Goal: Task Accomplishment & Management: Use online tool/utility

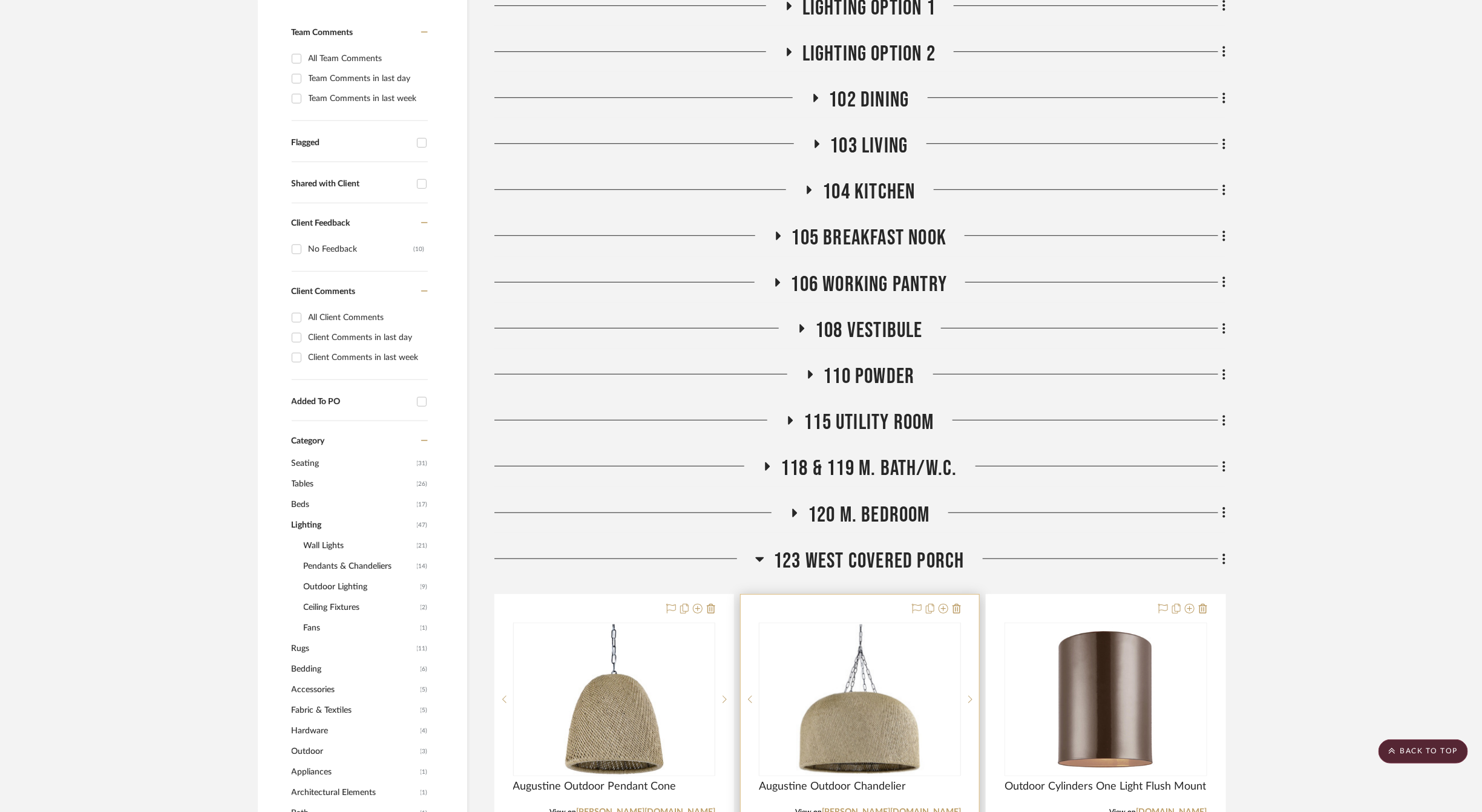
scroll to position [340, 0]
click at [857, 182] on span "104 KITCHEN" at bounding box center [869, 194] width 93 height 26
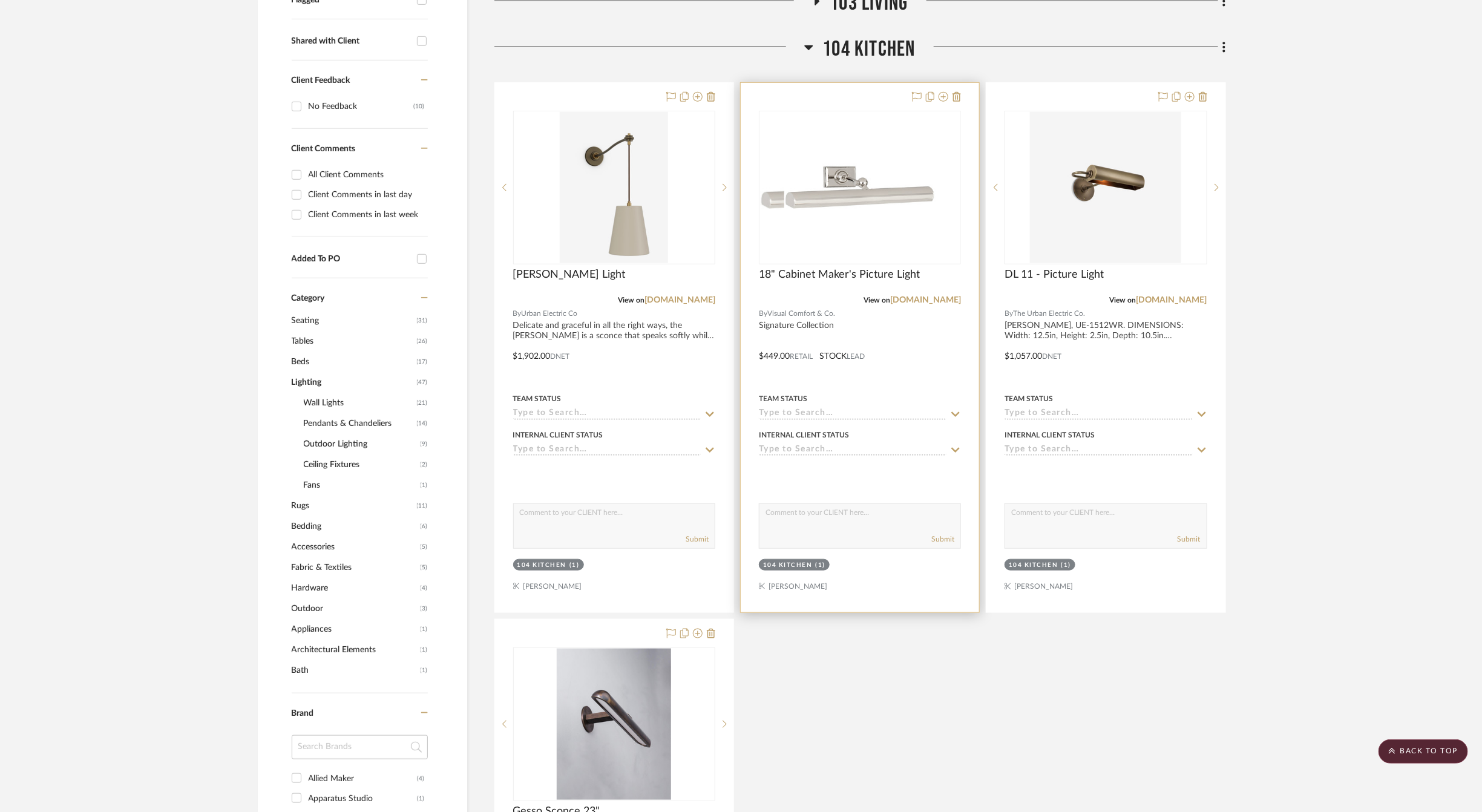
scroll to position [485, 0]
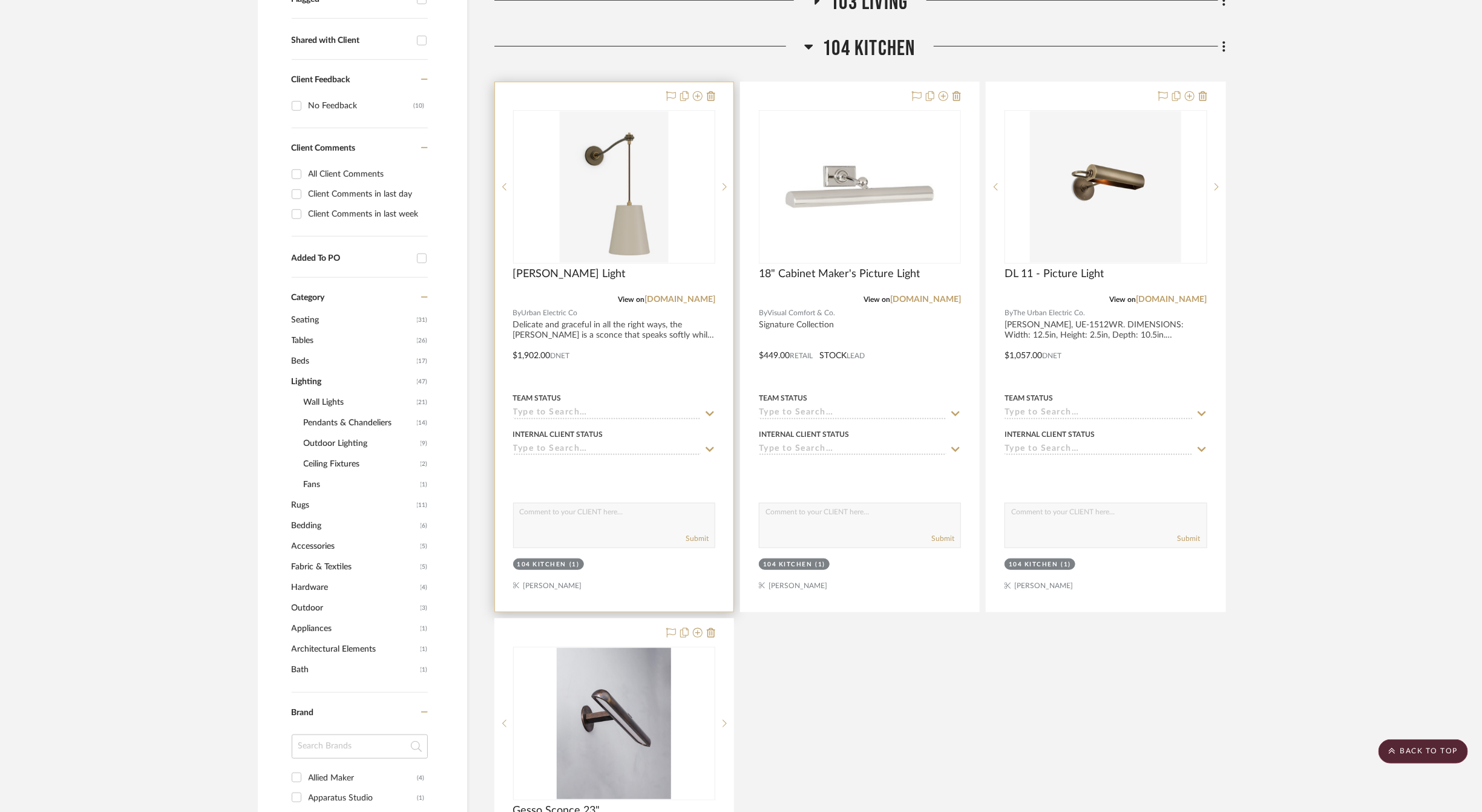
click at [0, 0] on div at bounding box center [0, 0] width 0 height 0
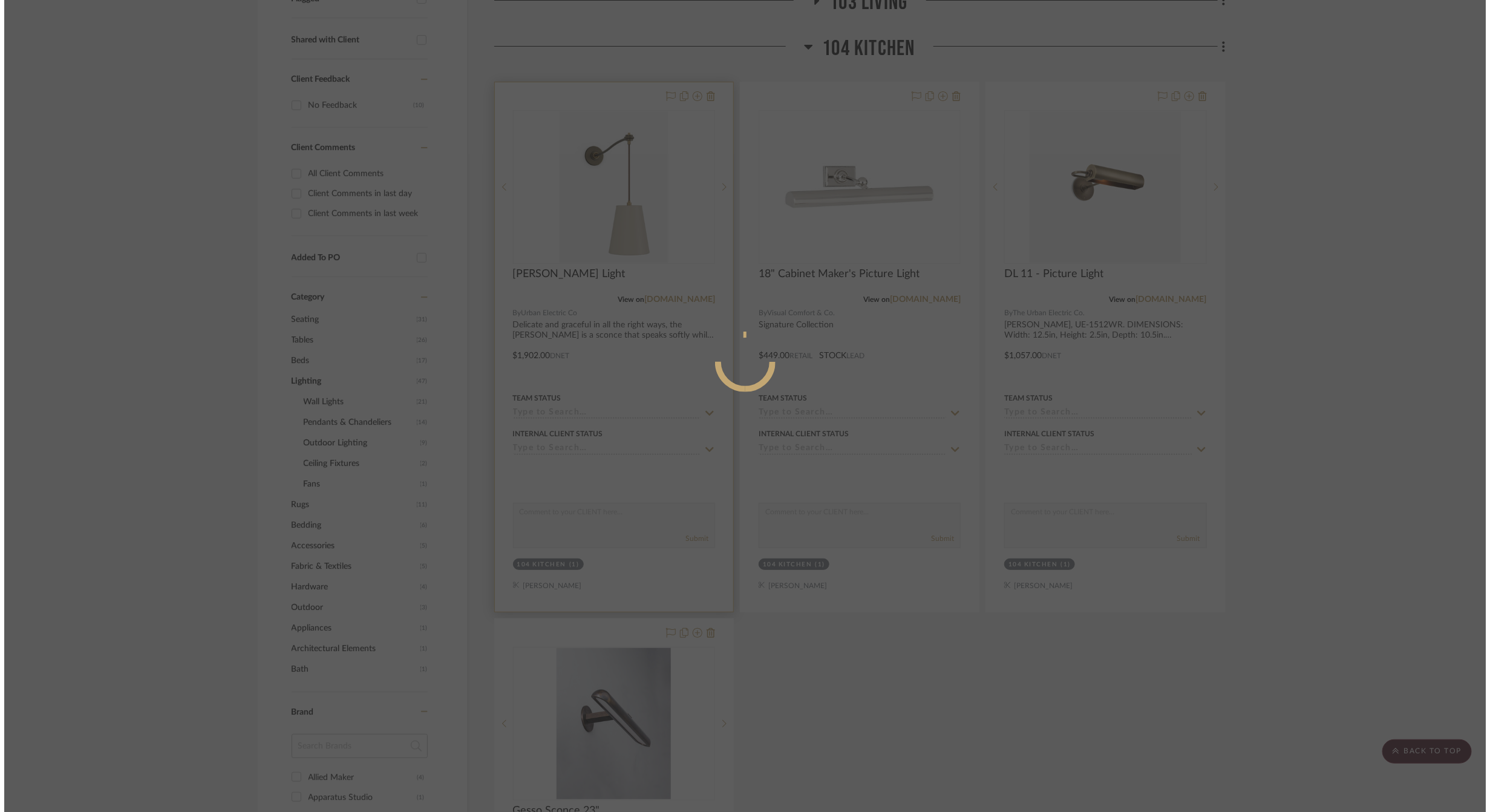
scroll to position [0, 0]
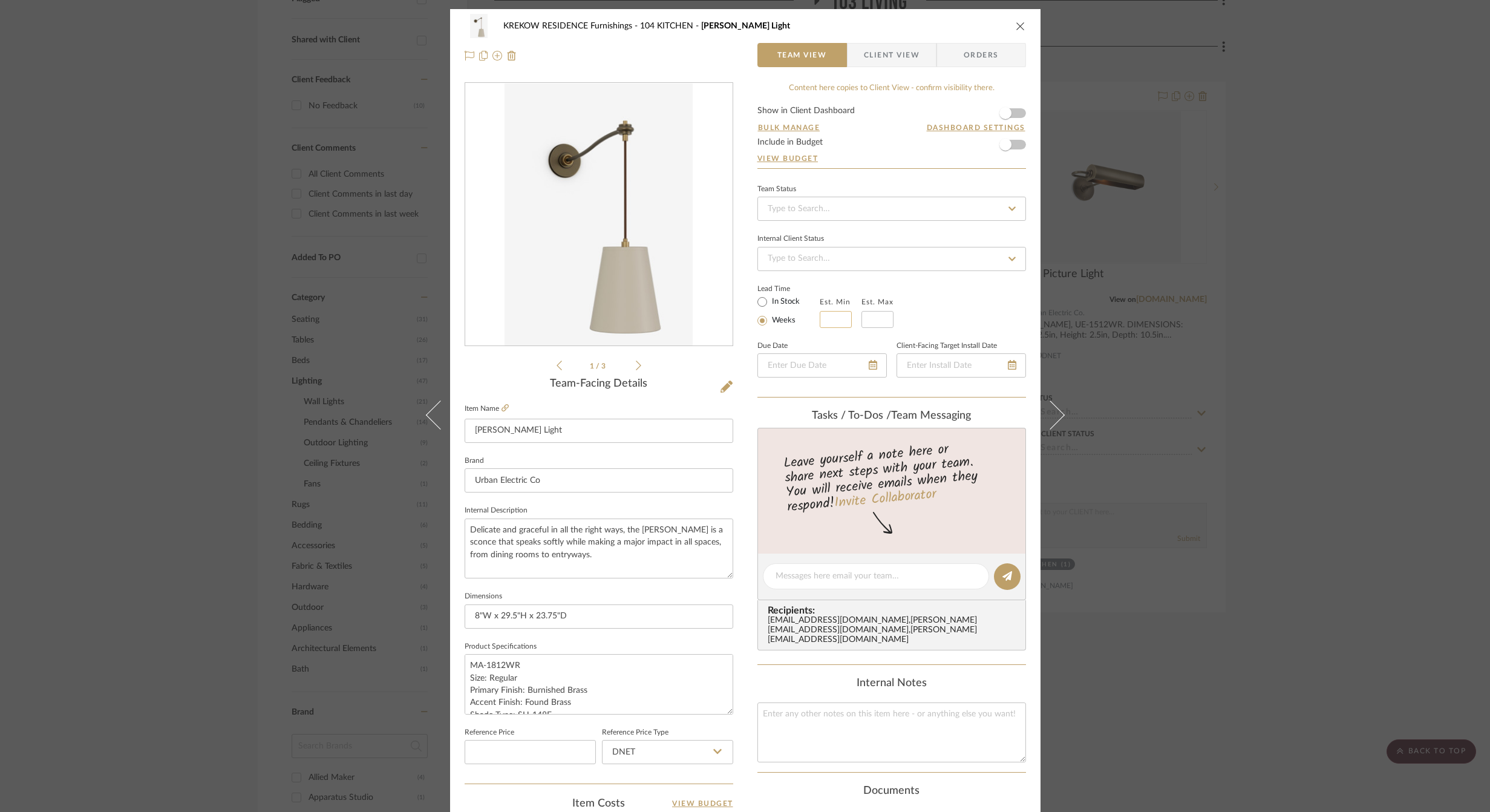
click at [832, 314] on input "text" at bounding box center [836, 319] width 32 height 17
type input "6"
click at [878, 318] on input at bounding box center [877, 319] width 32 height 17
type input "8"
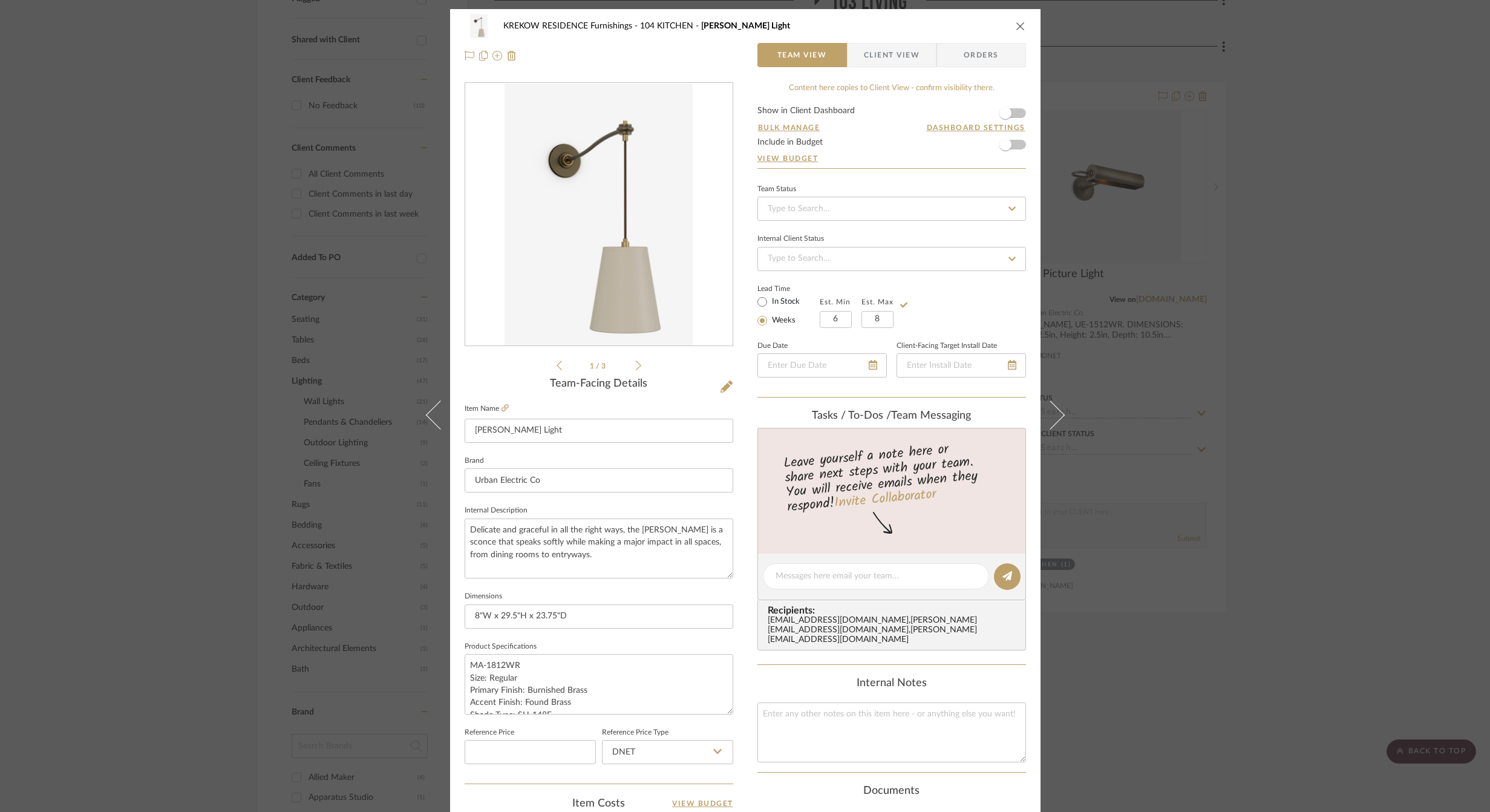
click at [932, 317] on div "Lead Time In Stock Weeks Est. Min 6 Est. Max 8" at bounding box center [892, 304] width 269 height 47
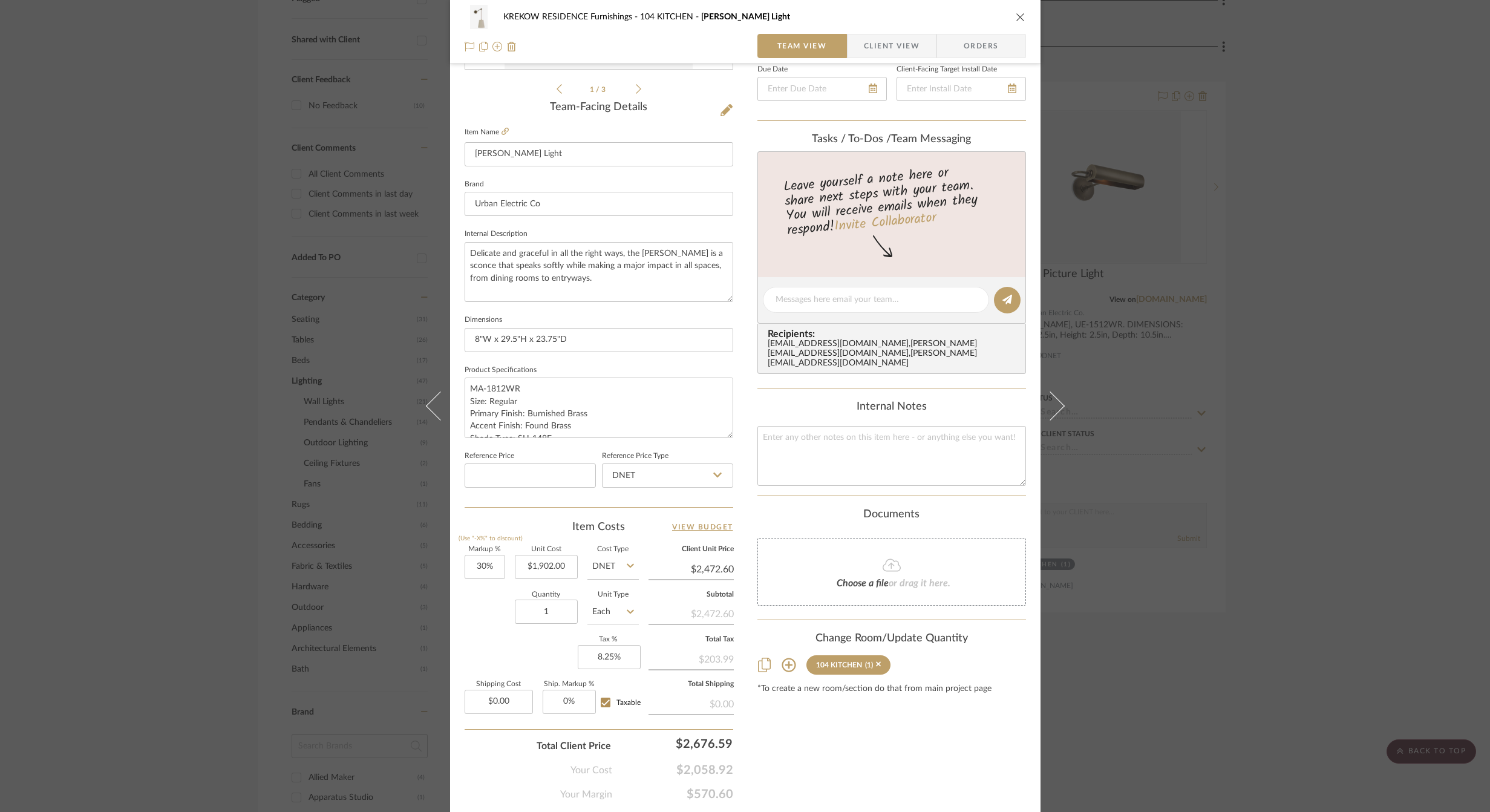
scroll to position [286, 0]
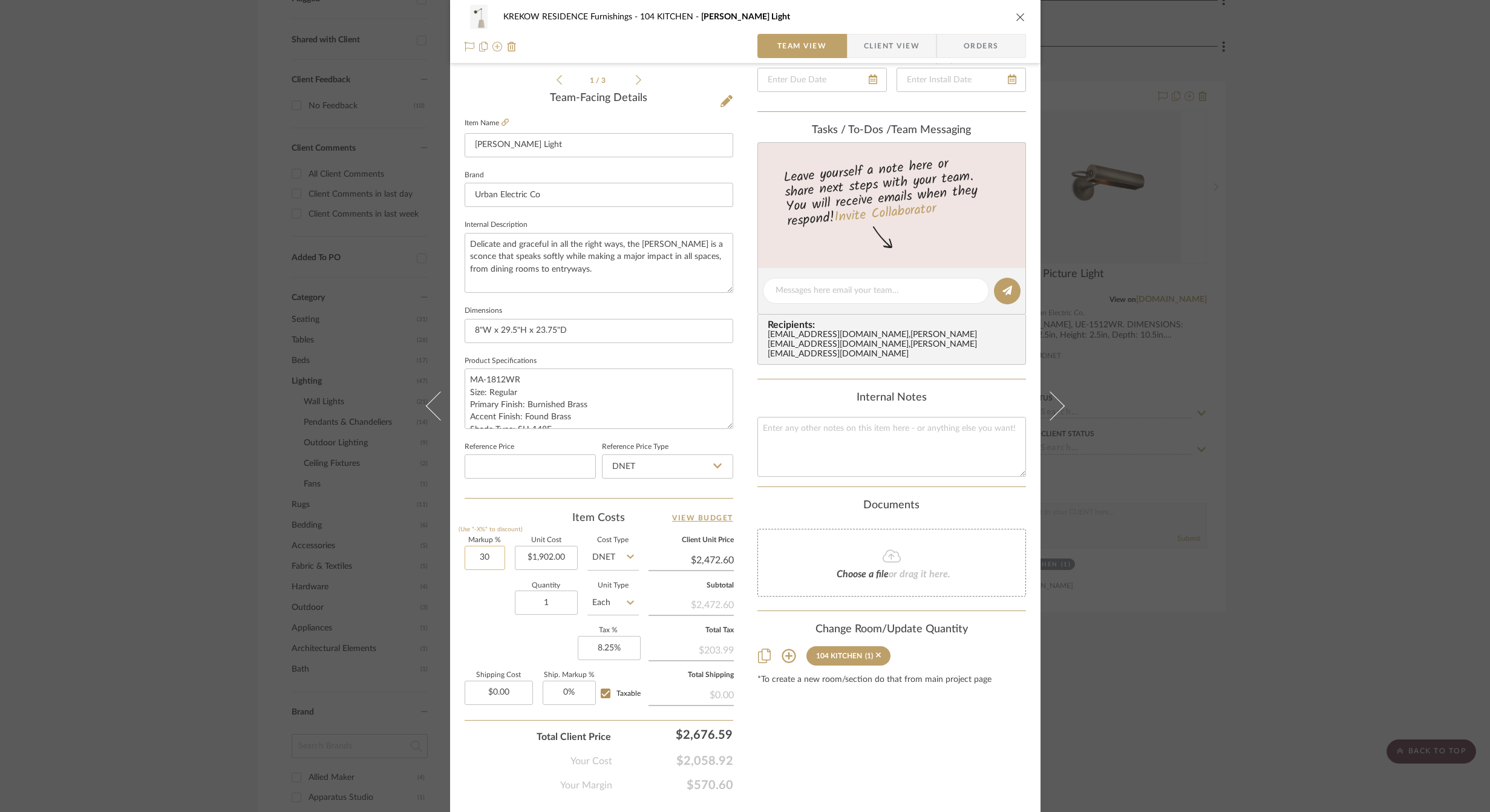
click at [482, 552] on input "30" at bounding box center [485, 558] width 40 height 24
type input "35%"
click at [472, 596] on div "Quantity 1 Unit Type Each" at bounding box center [552, 604] width 174 height 43
type input "$2,567.70"
click at [379, 552] on div "KREKOW RESIDENCE Furnishings 104 KITCHEN Lou Lou Wall Light Team View Client Vi…" at bounding box center [745, 406] width 1490 height 812
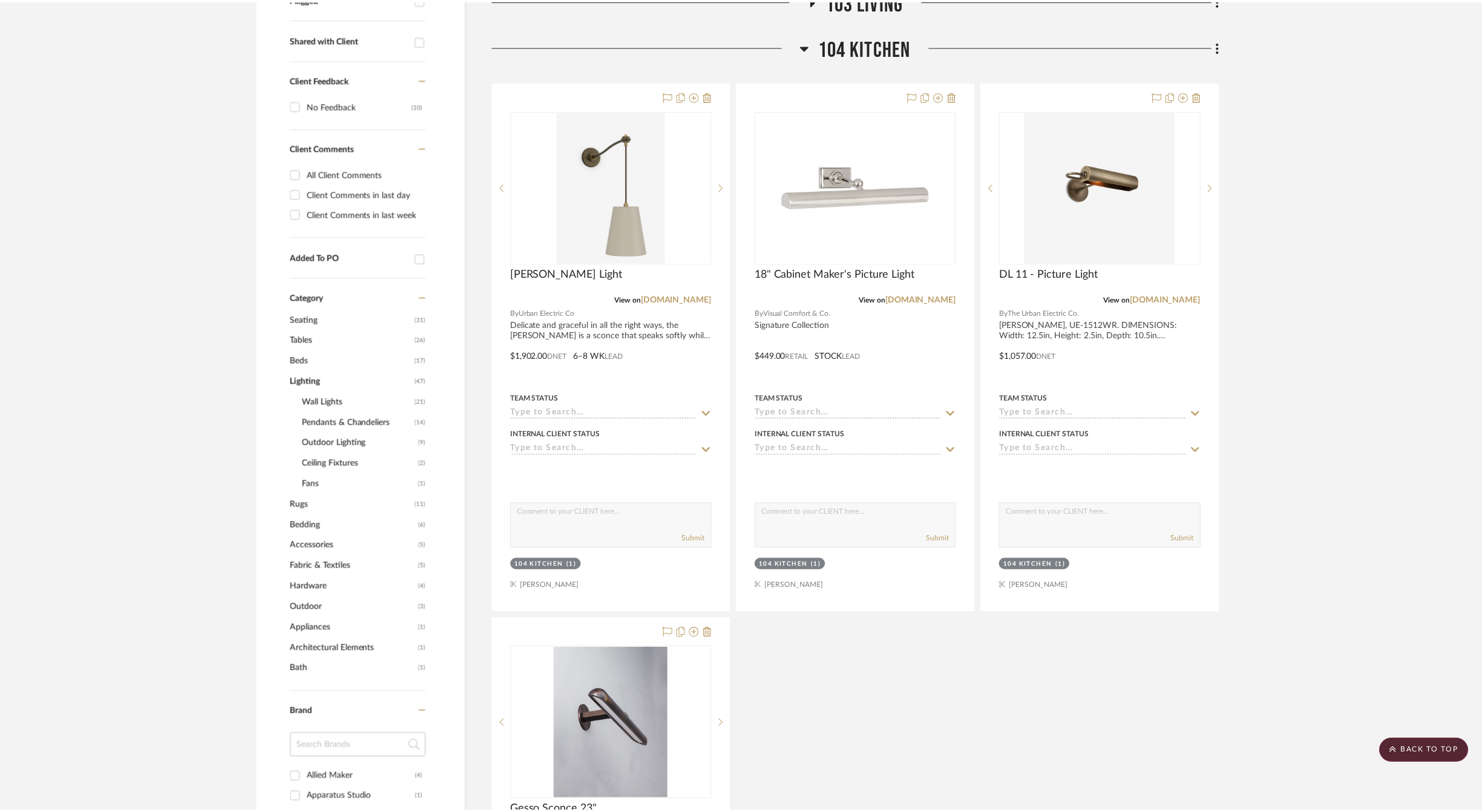
scroll to position [485, 0]
